Goal: Task Accomplishment & Management: Manage account settings

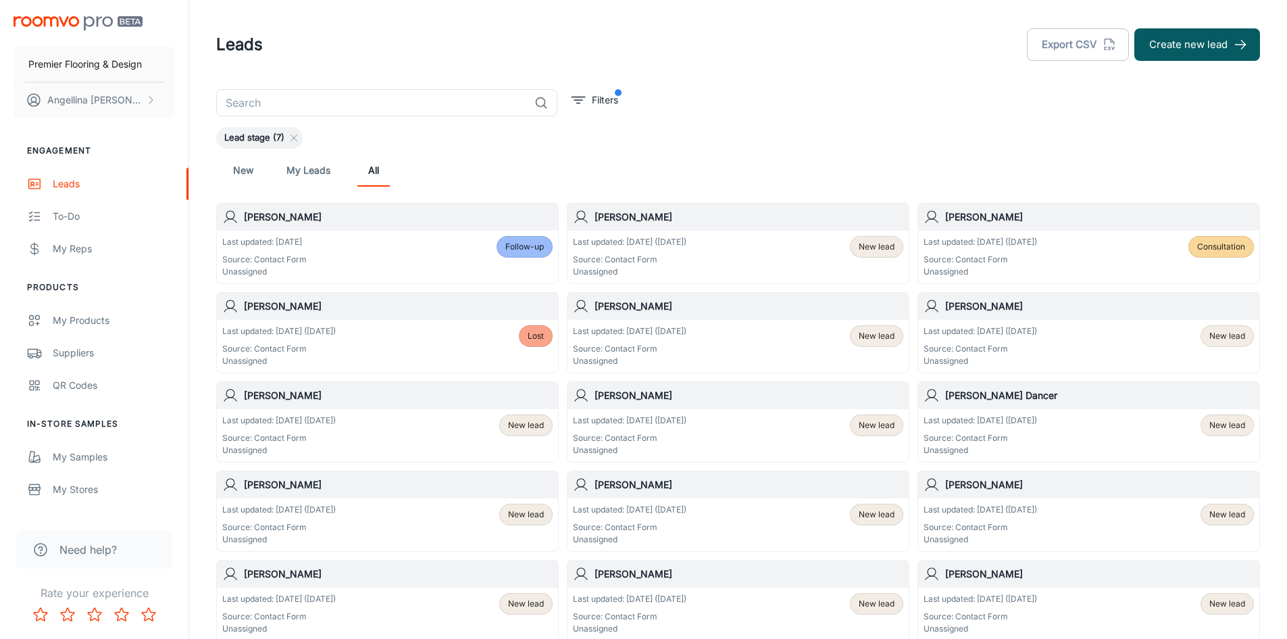
click at [988, 312] on h6 "[PERSON_NAME]" at bounding box center [1099, 306] width 309 height 15
click at [1025, 339] on div "Last updated: [DATE] ([DATE]) Source: Contact Form Unassigned" at bounding box center [981, 346] width 114 height 42
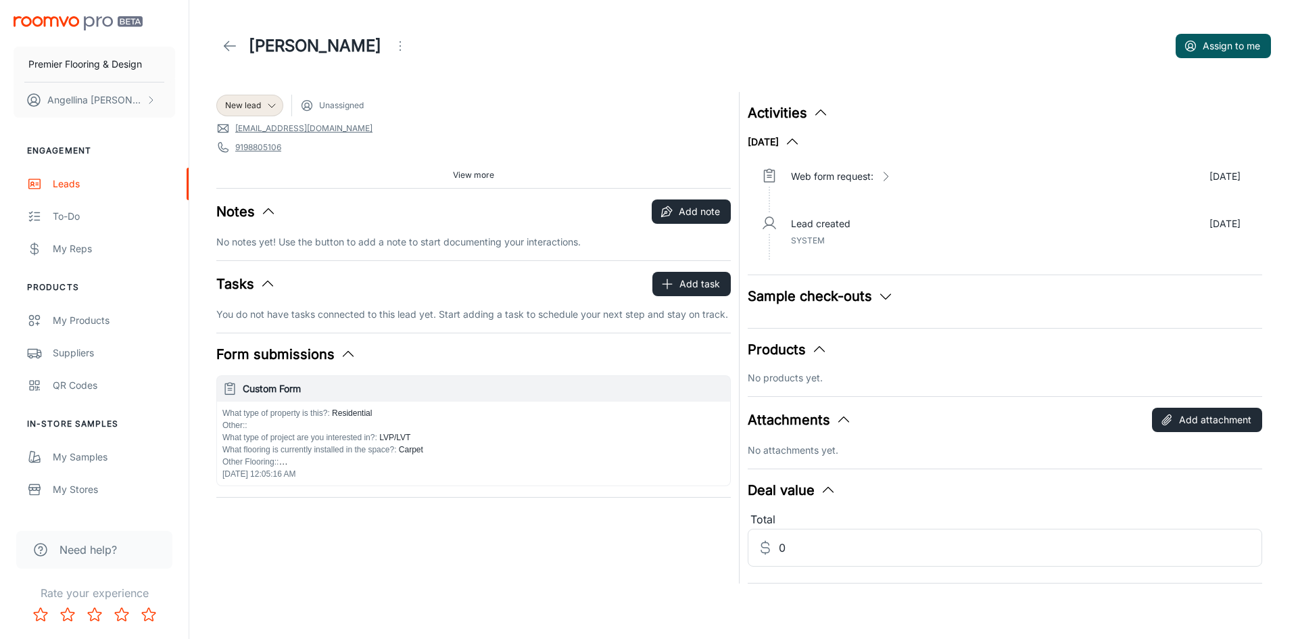
click at [392, 43] on icon "Open menu" at bounding box center [400, 46] width 16 height 16
click at [424, 72] on span "Change lead info" at bounding box center [443, 77] width 87 height 16
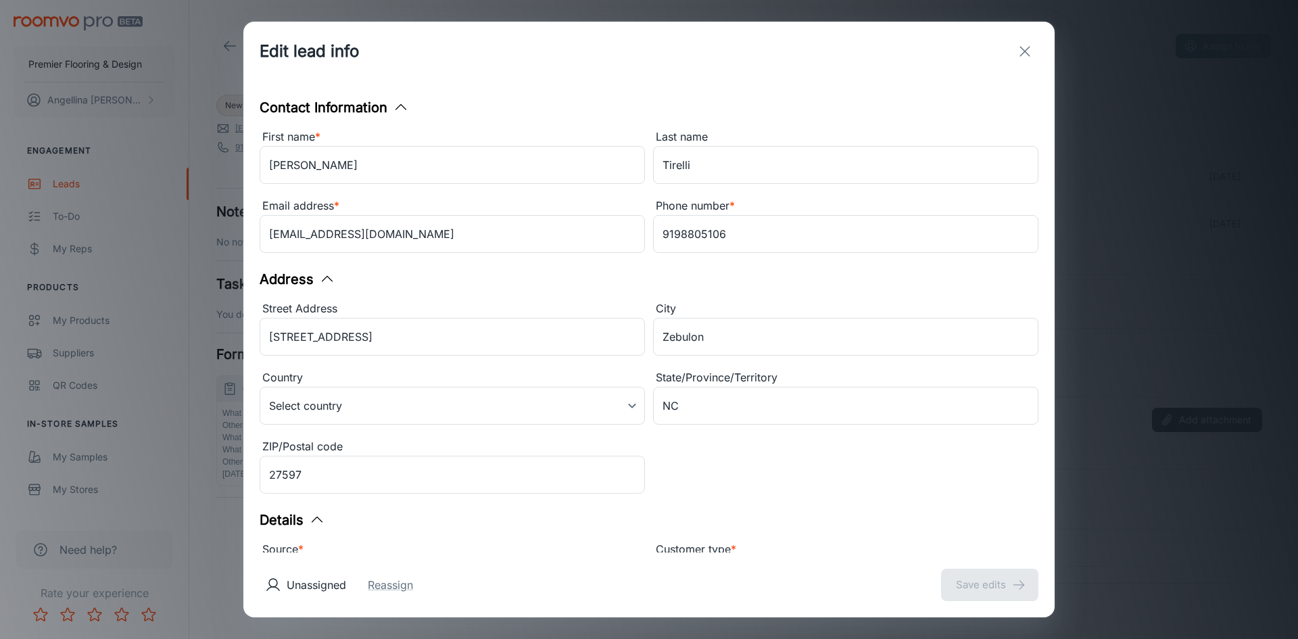
click at [159, 39] on div "Edit lead info Contact Information First name * [PERSON_NAME] ​ Last name Tirel…" at bounding box center [649, 319] width 1298 height 639
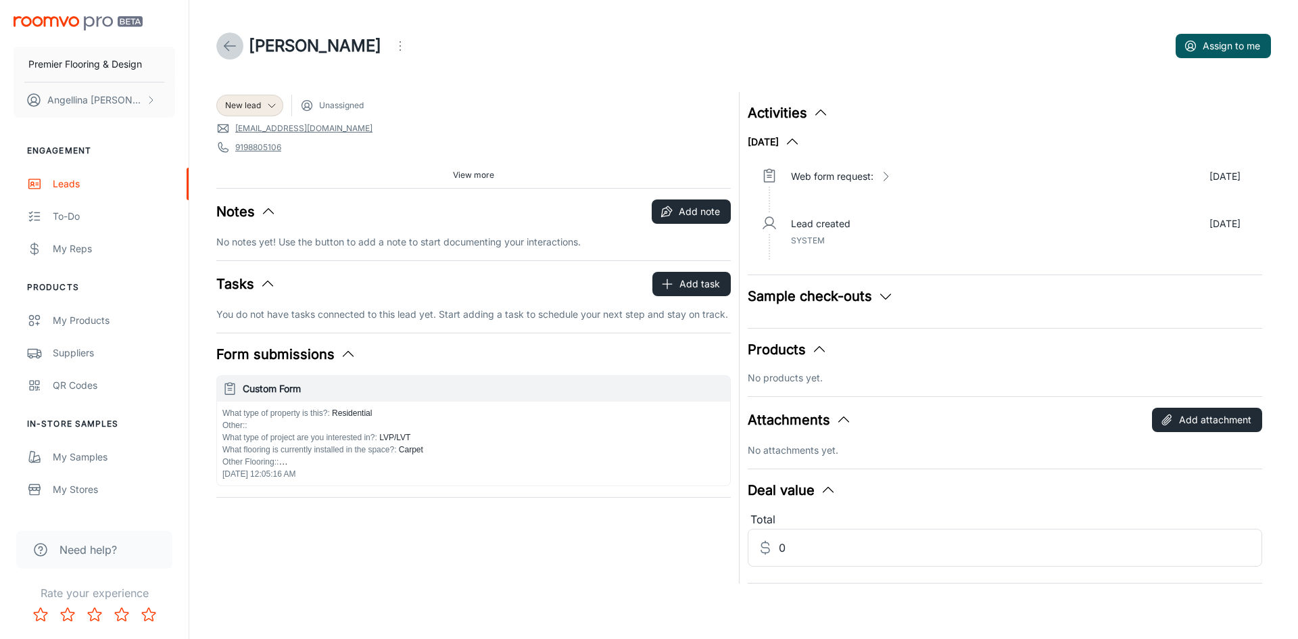
click at [220, 41] on link at bounding box center [229, 45] width 27 height 27
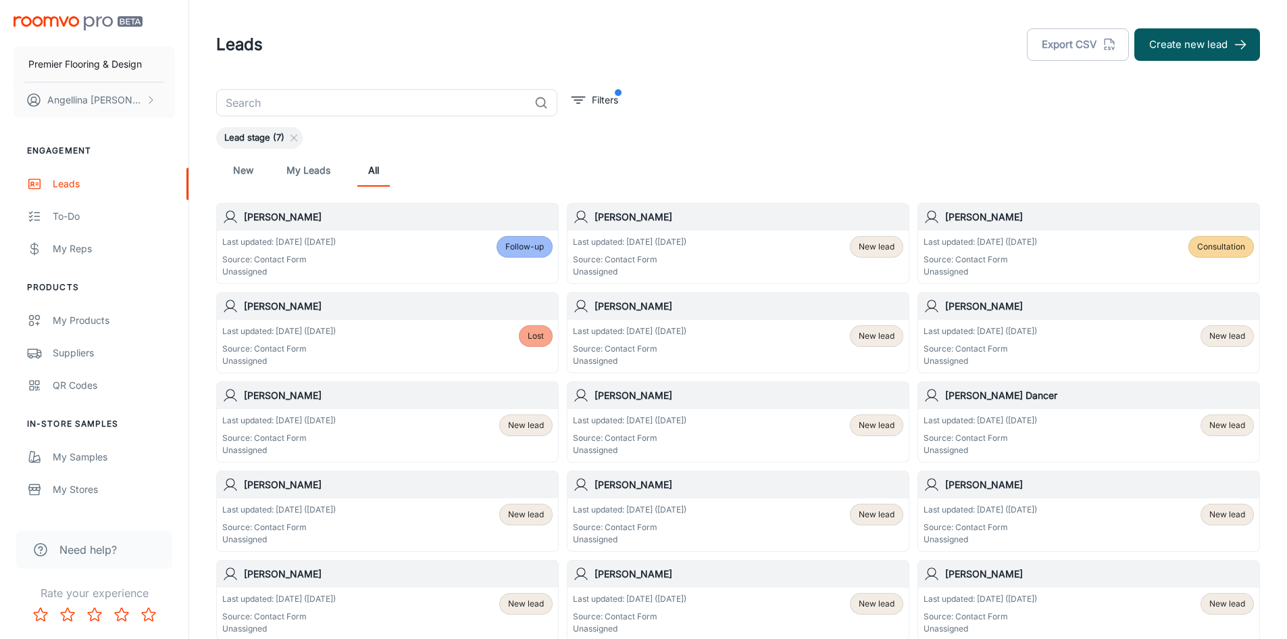
click at [1008, 326] on div "Last updated: [DATE] ([DATE]) Source: Contact Form Unassigned New lead" at bounding box center [1088, 346] width 341 height 53
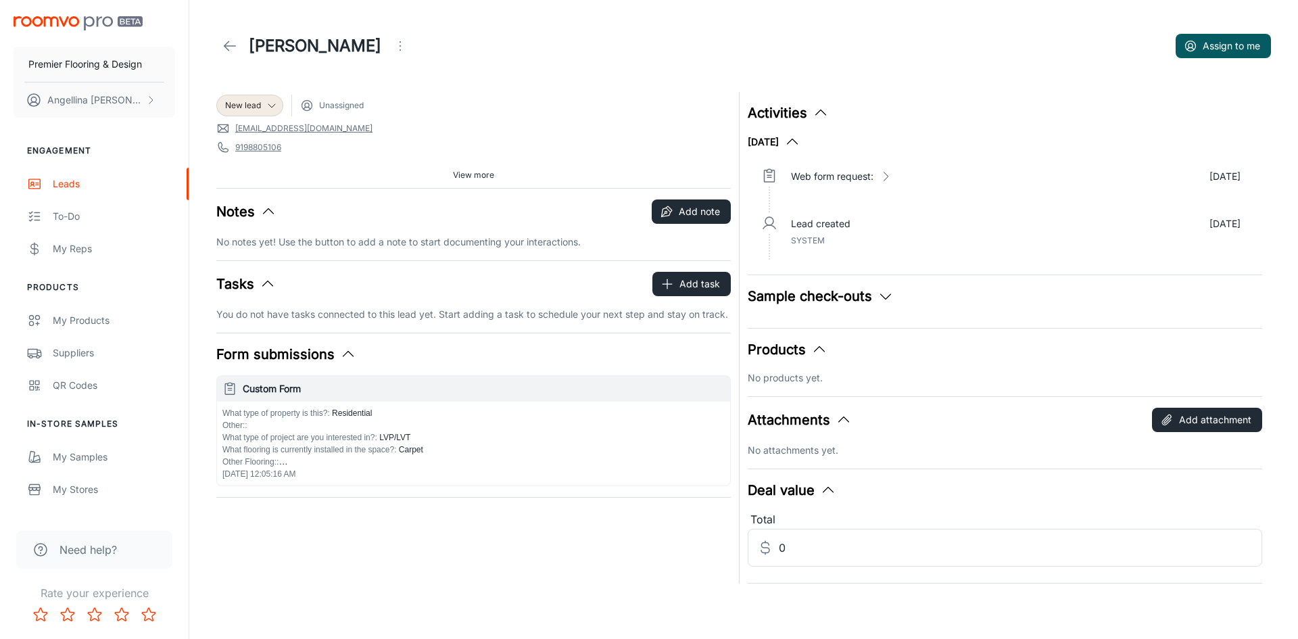
click at [392, 40] on icon "Open menu" at bounding box center [400, 46] width 16 height 16
click at [425, 74] on span "Change lead info" at bounding box center [443, 77] width 87 height 16
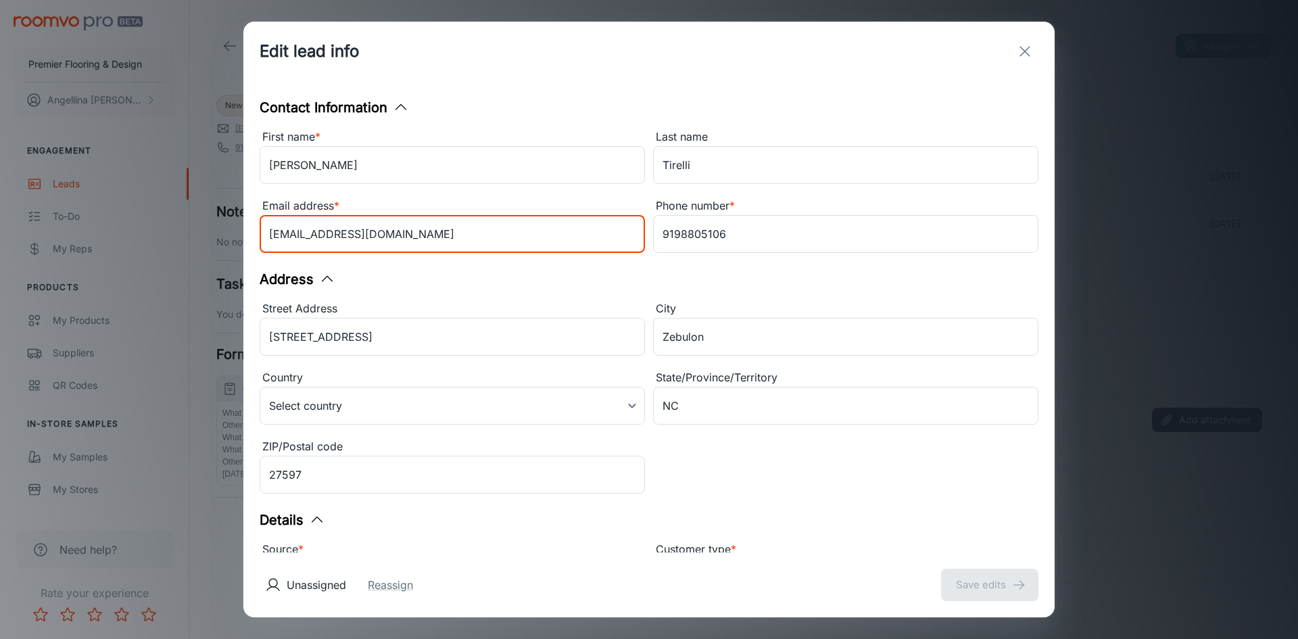
drag, startPoint x: 405, startPoint y: 239, endPoint x: 235, endPoint y: 224, distance: 170.9
click at [235, 224] on div "Edit lead info Contact Information First name * [PERSON_NAME] ​ Last name Tirel…" at bounding box center [649, 319] width 1298 height 639
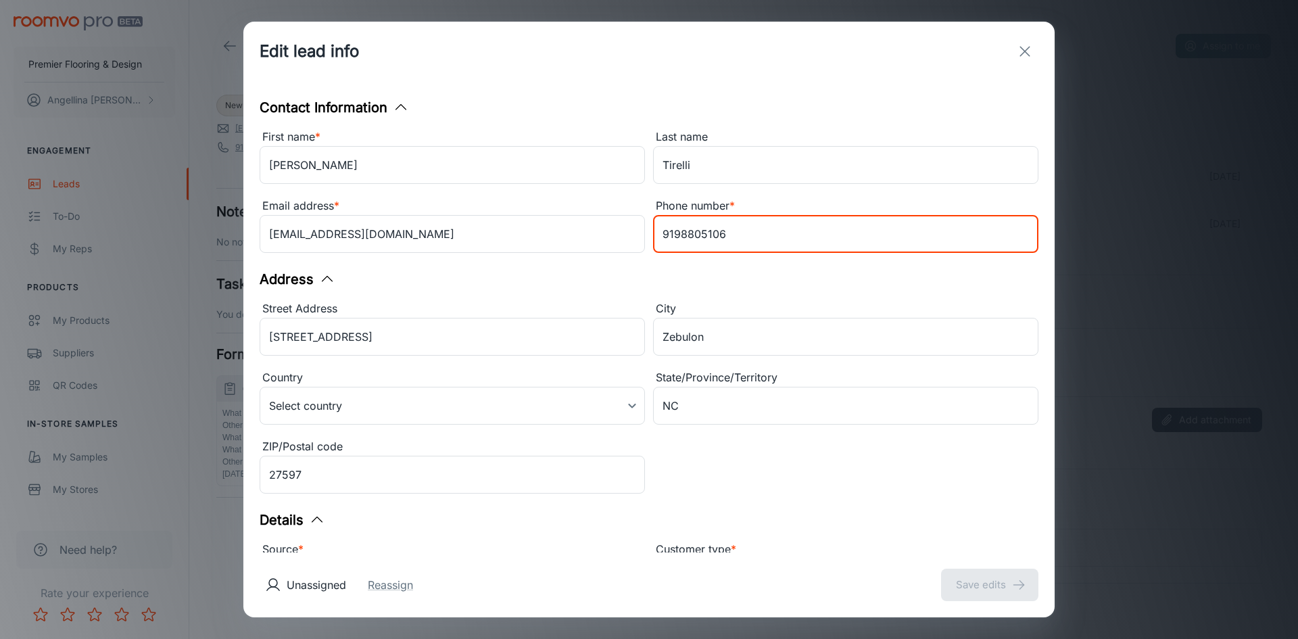
drag, startPoint x: 733, startPoint y: 240, endPoint x: 655, endPoint y: 243, distance: 77.8
click at [655, 243] on input "9198805106" at bounding box center [845, 234] width 385 height 38
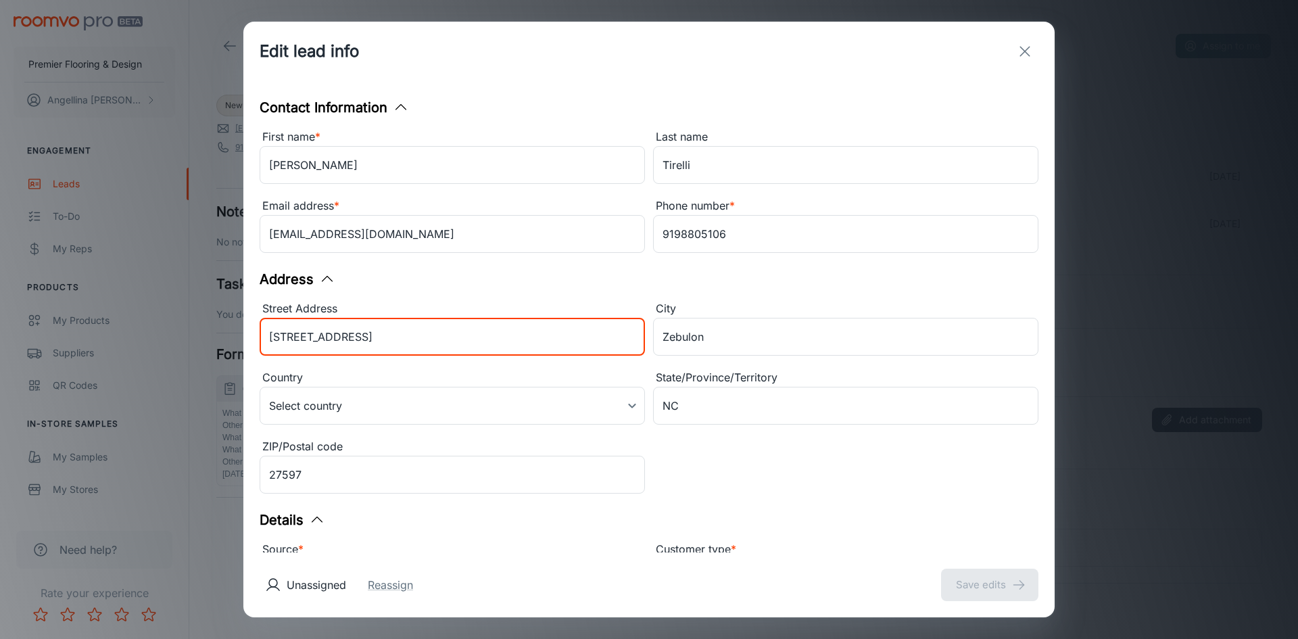
drag, startPoint x: 148, startPoint y: 335, endPoint x: 131, endPoint y: 335, distance: 16.9
click at [131, 335] on div "Edit lead info Contact Information First name * [PERSON_NAME] ​ Last name Tirel…" at bounding box center [649, 319] width 1298 height 639
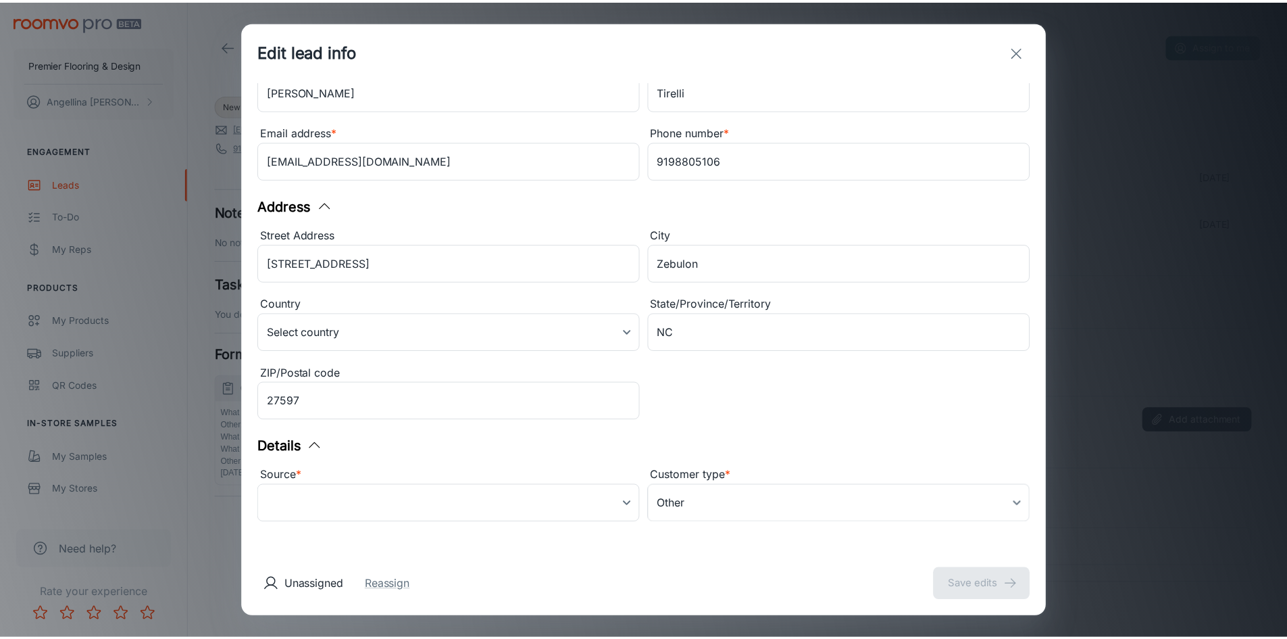
scroll to position [76, 0]
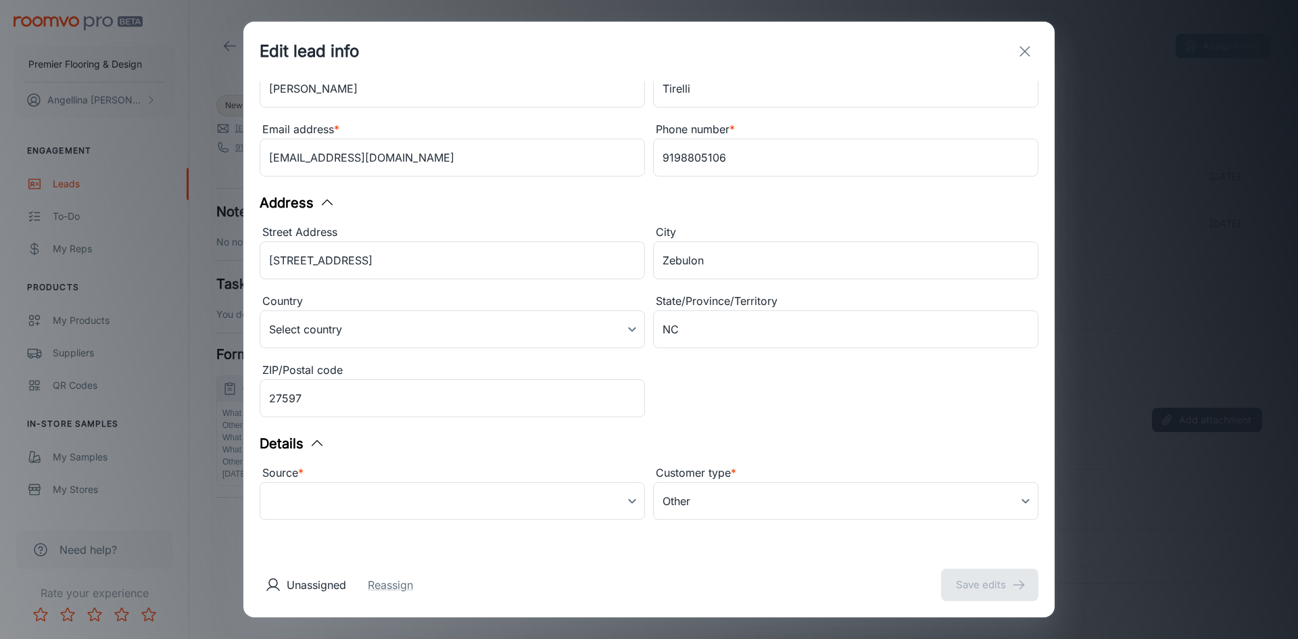
click at [554, 506] on body "Premier Flooring & Design [PERSON_NAME] Engagement Leads To-do My Reps Products…" at bounding box center [649, 319] width 1298 height 639
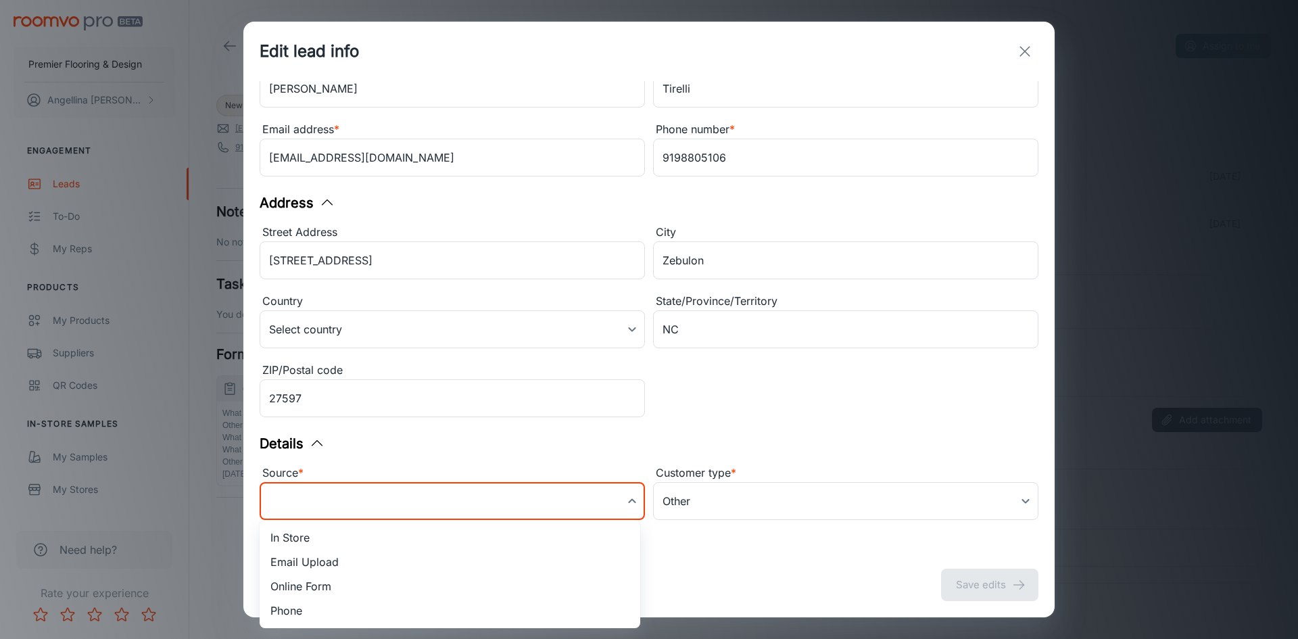
click at [294, 588] on li "Online Form" at bounding box center [450, 586] width 380 height 24
type input "online_form"
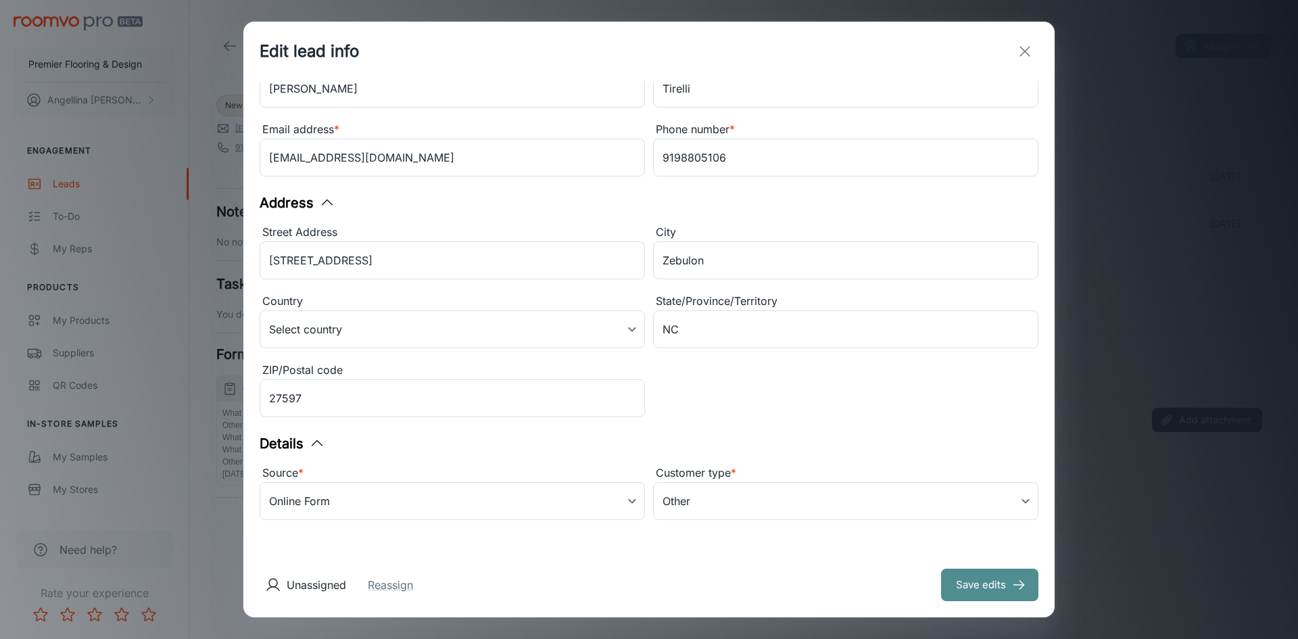
click at [981, 585] on button "Save edits" at bounding box center [989, 584] width 97 height 32
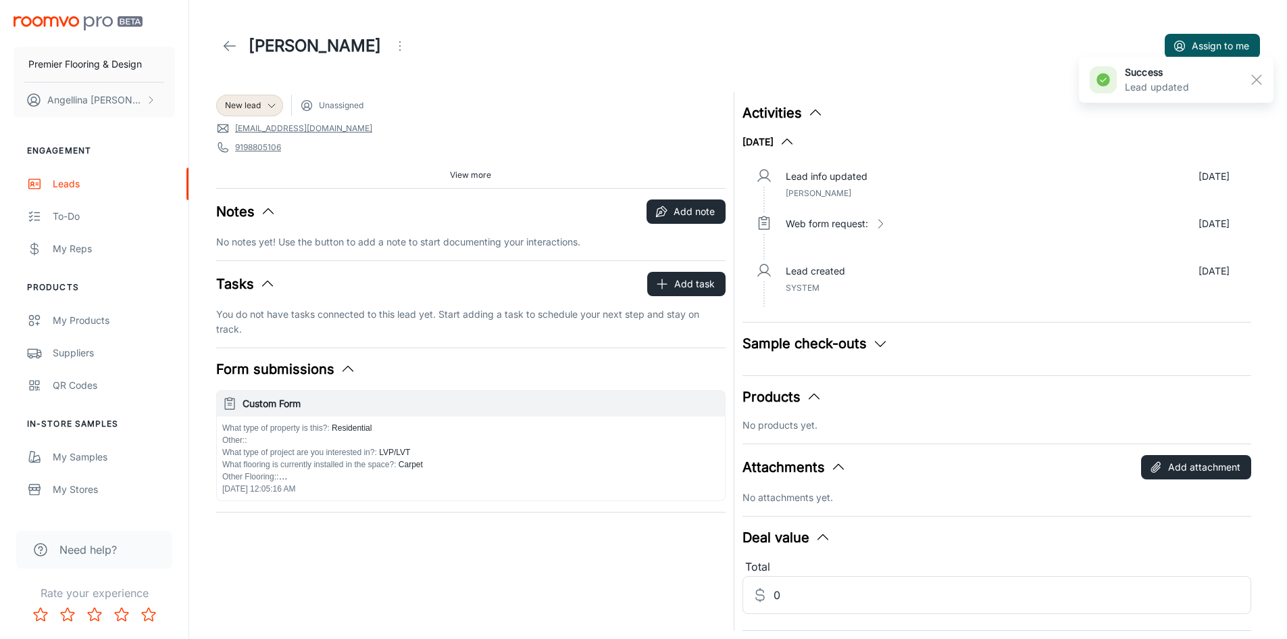
click at [265, 104] on div "New lead" at bounding box center [249, 105] width 49 height 12
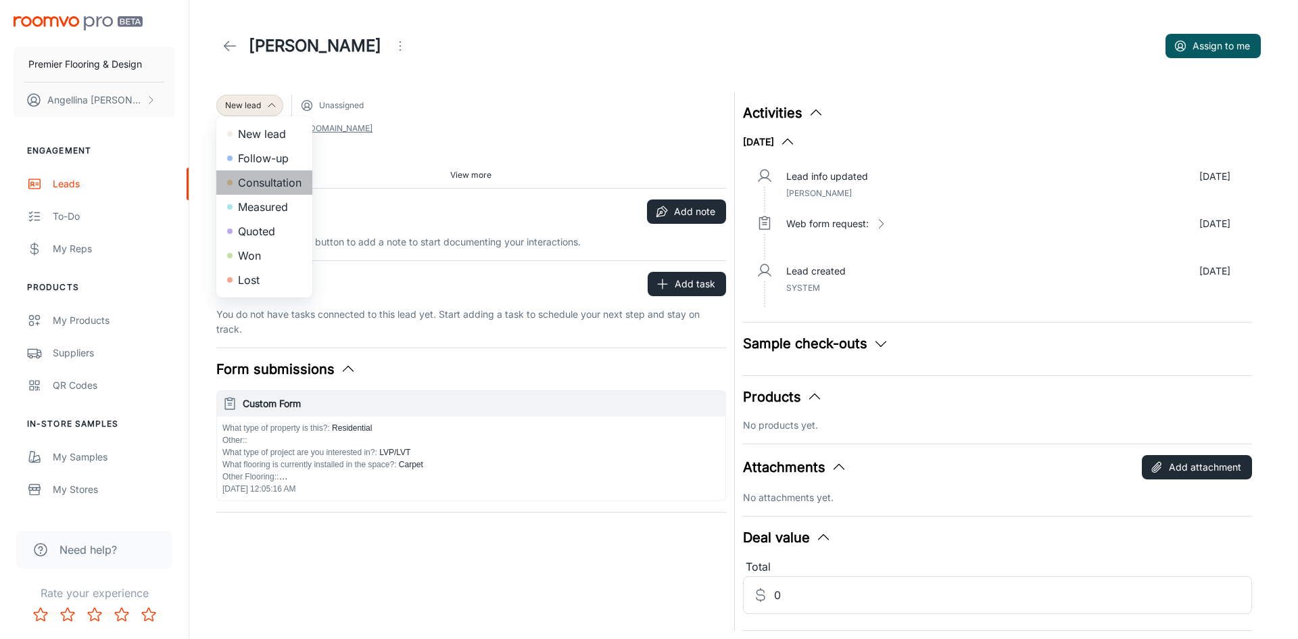
click at [276, 182] on li "Consultation" at bounding box center [264, 182] width 96 height 24
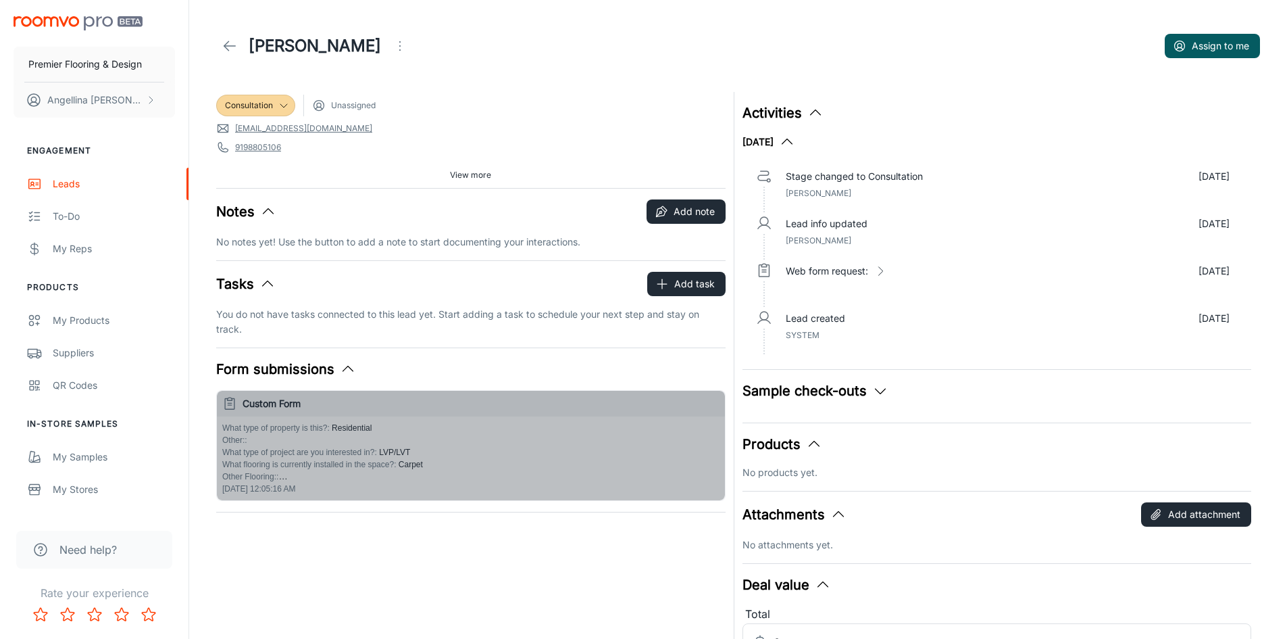
click at [403, 470] on div "What type of property is this? : Residential Other: : What type of project are …" at bounding box center [470, 452] width 497 height 61
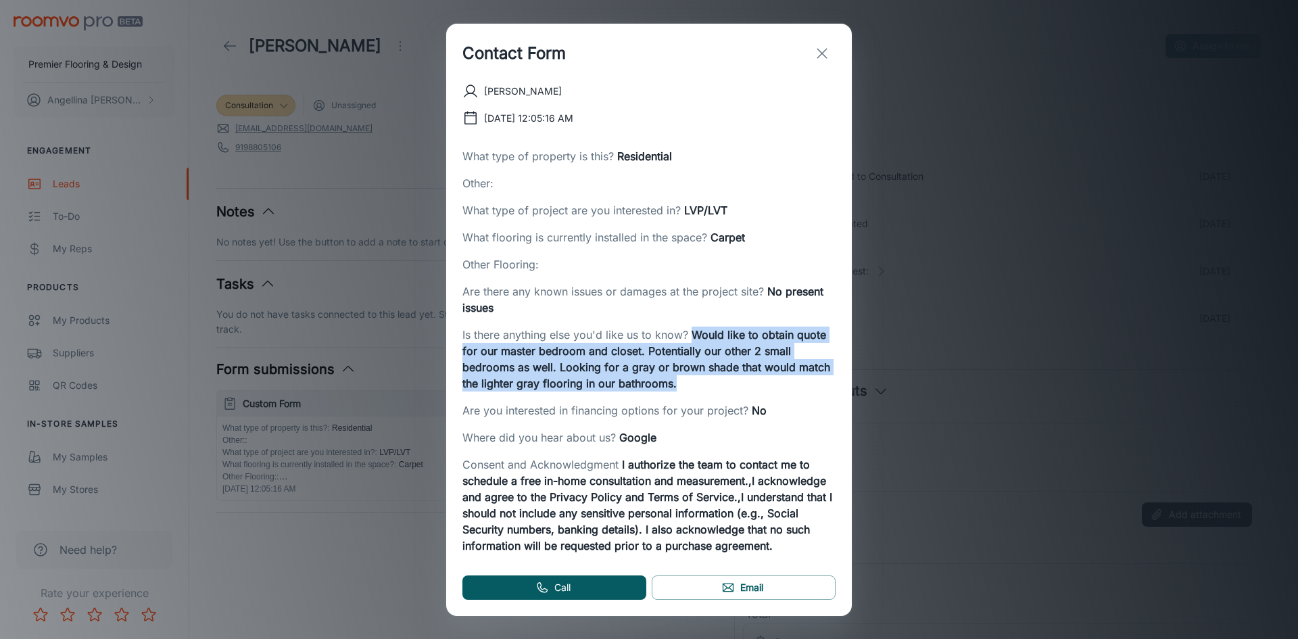
drag, startPoint x: 689, startPoint y: 338, endPoint x: 686, endPoint y: 383, distance: 44.7
click at [686, 383] on div "Is there anything else you'd like us to know? Would like to obtain quote for ou…" at bounding box center [648, 358] width 373 height 65
copy span "Would like to obtain quote for our master bedroom and closet. Potentially our o…"
click at [741, 328] on span "Would like to obtain quote for our master bedroom and closet. Potentially our o…" at bounding box center [646, 359] width 368 height 62
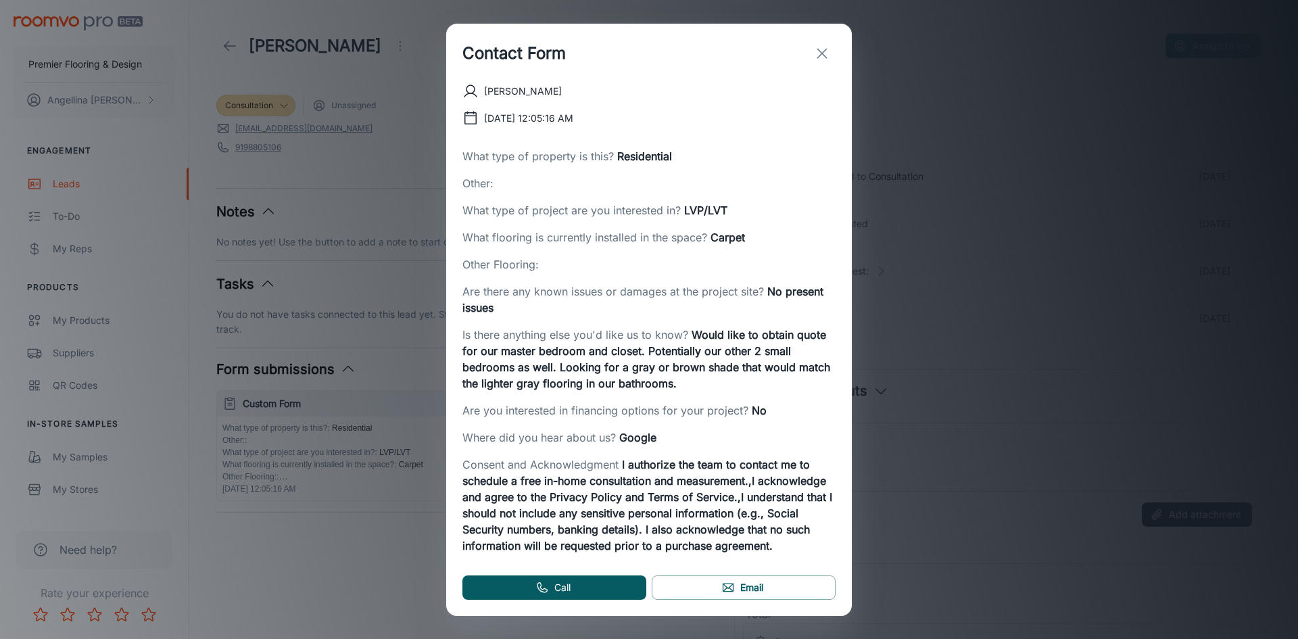
click at [825, 57] on icon "exit" at bounding box center [822, 53] width 16 height 16
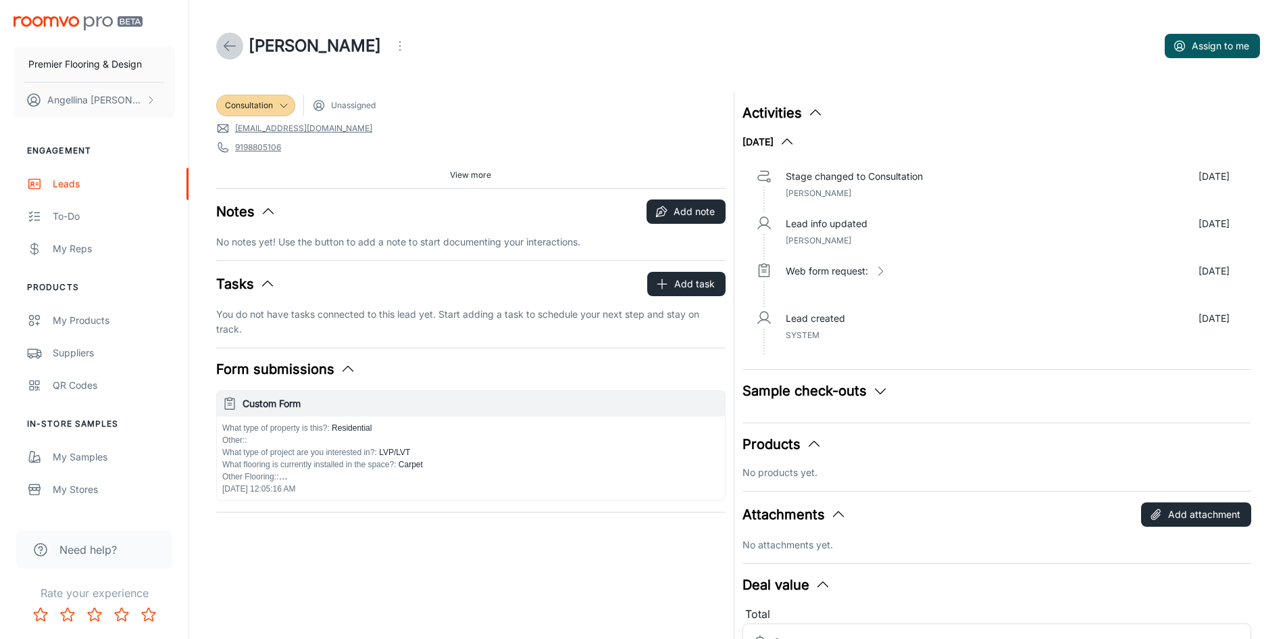
click at [224, 48] on icon at bounding box center [230, 46] width 16 height 16
